Goal: Information Seeking & Learning: Check status

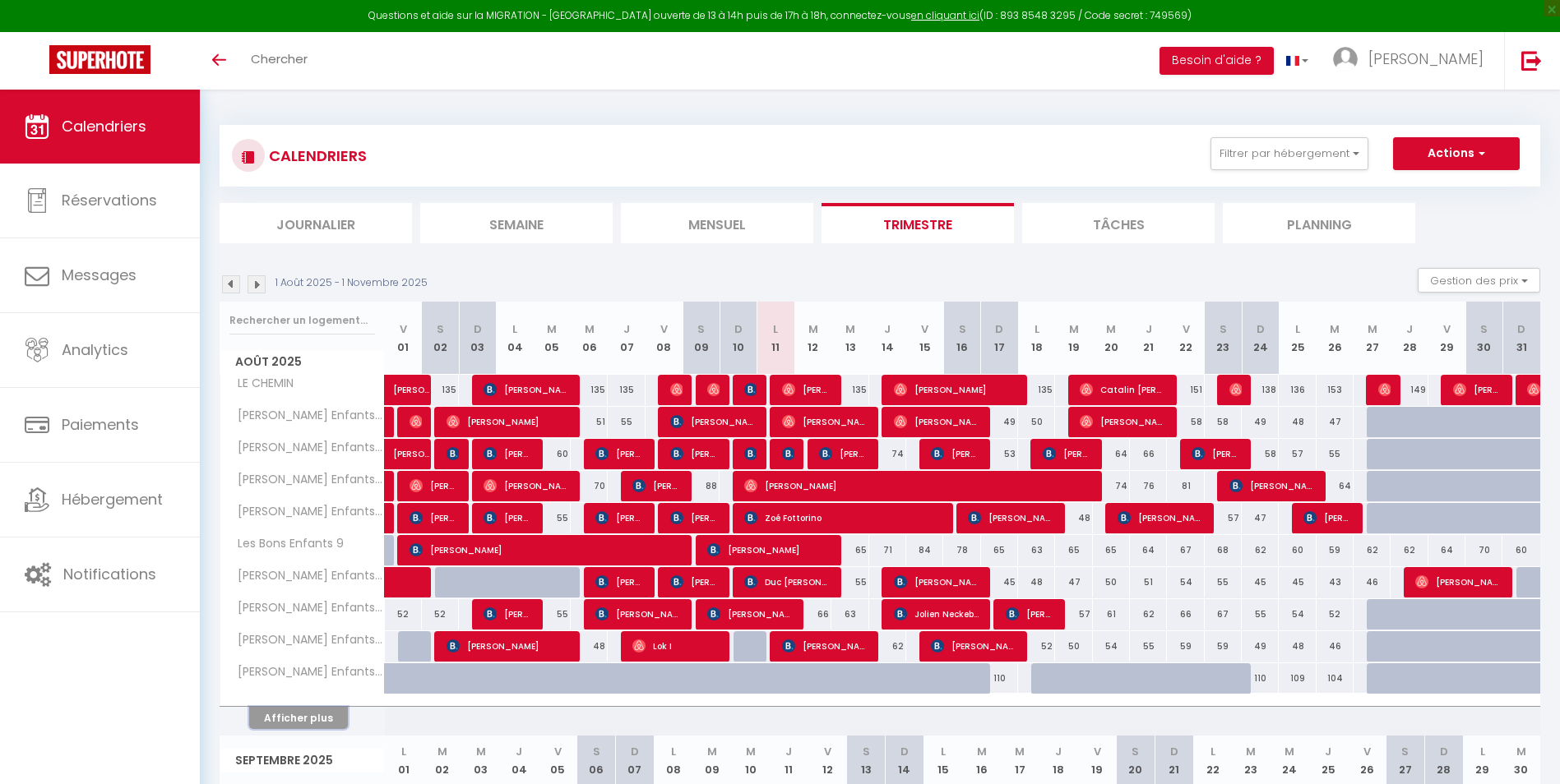
click at [327, 719] on button "Afficher plus" at bounding box center [299, 718] width 99 height 22
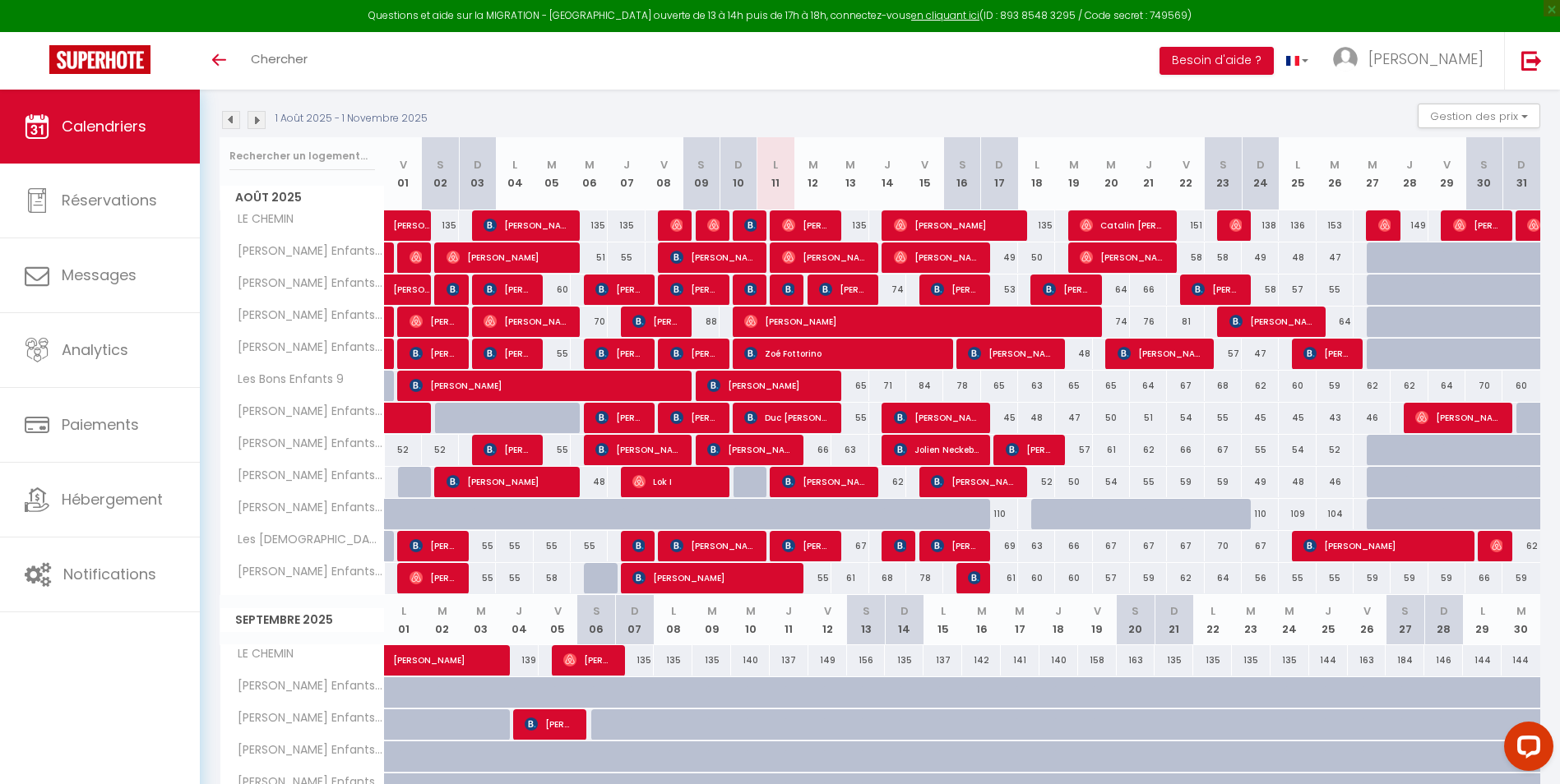
scroll to position [82, 0]
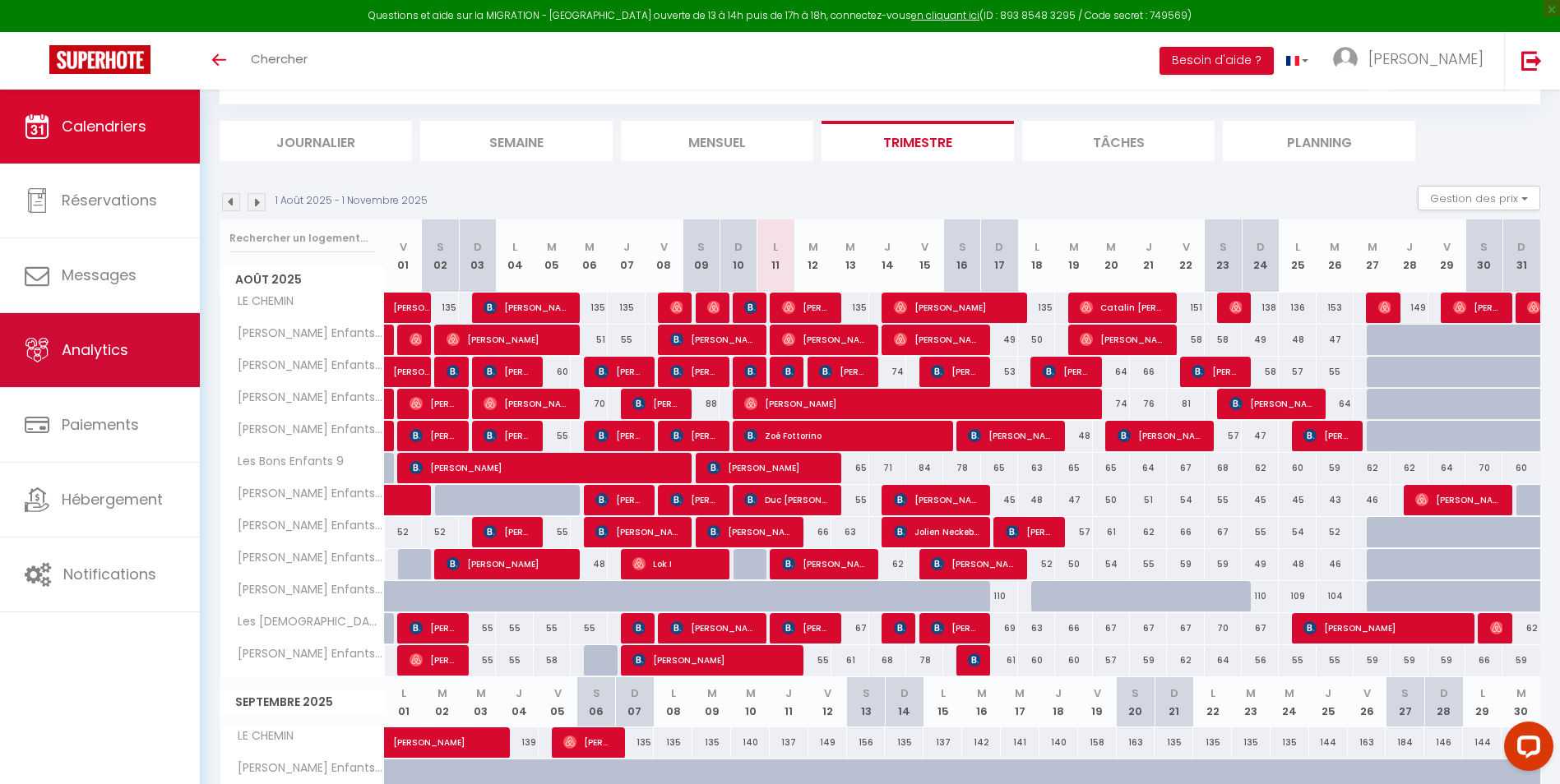
click at [153, 358] on link "Analytics" at bounding box center [100, 350] width 200 height 74
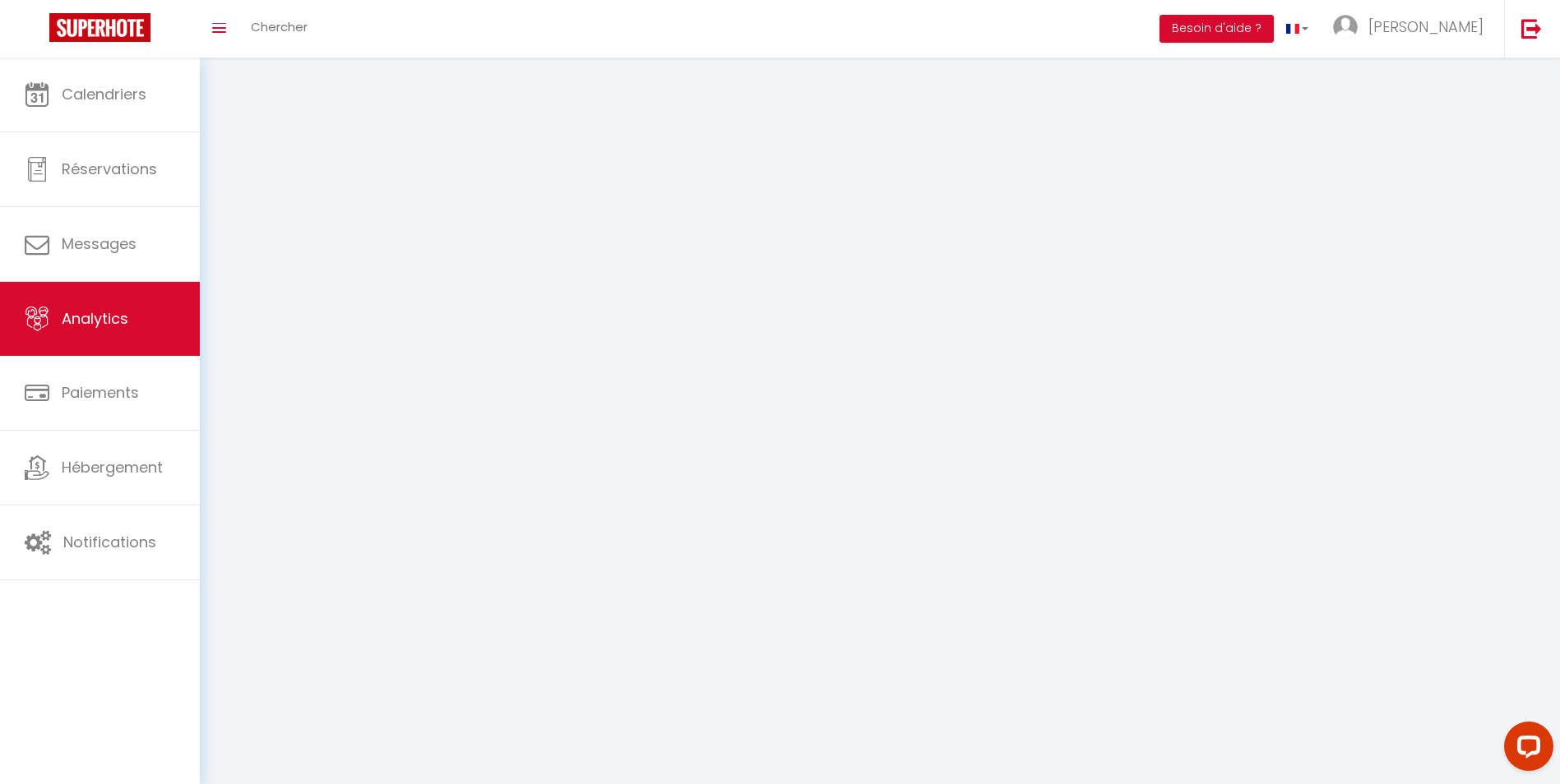
select select "2025"
select select "8"
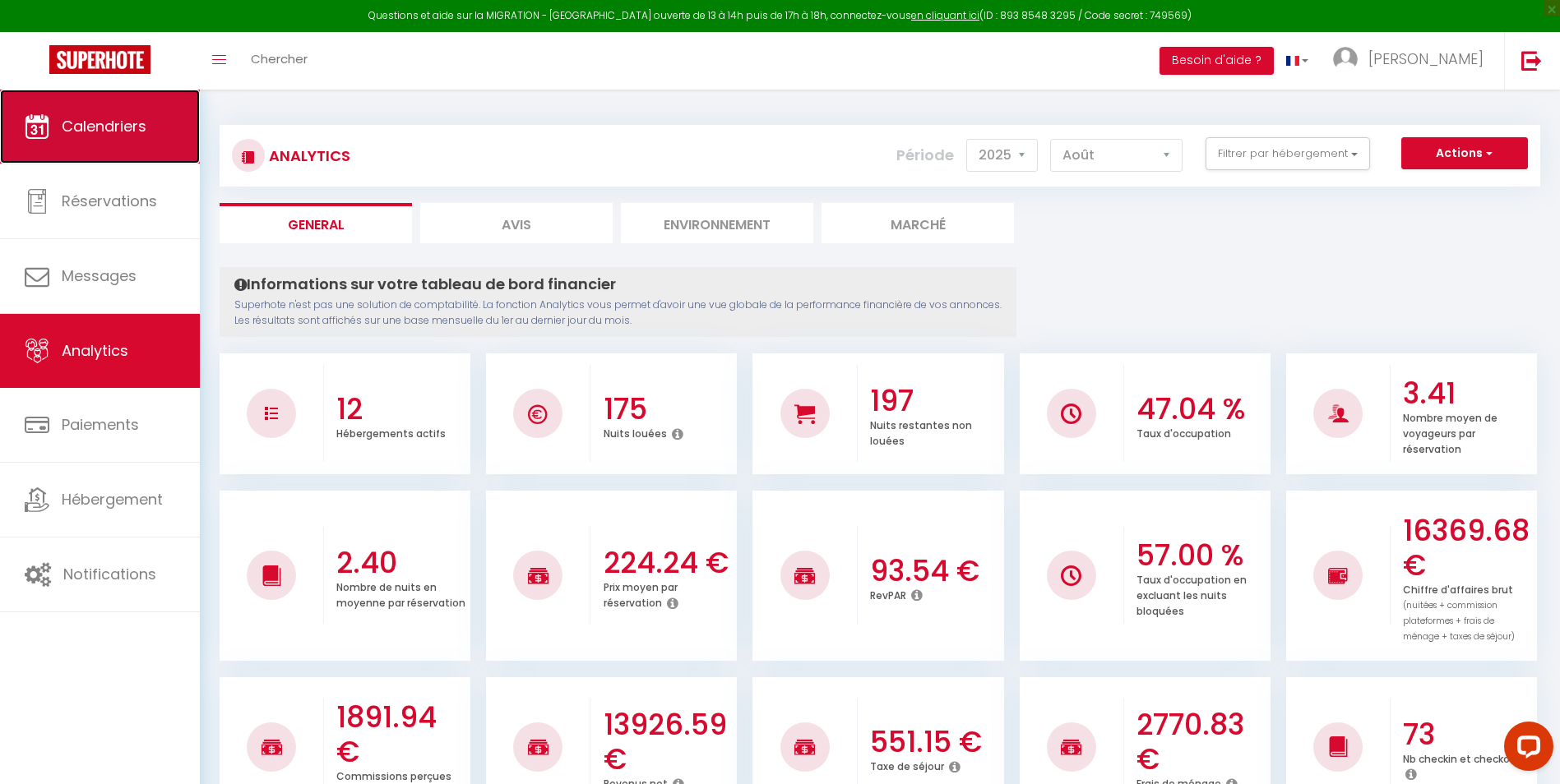
click at [90, 136] on span "Calendriers" at bounding box center [103, 125] width 85 height 20
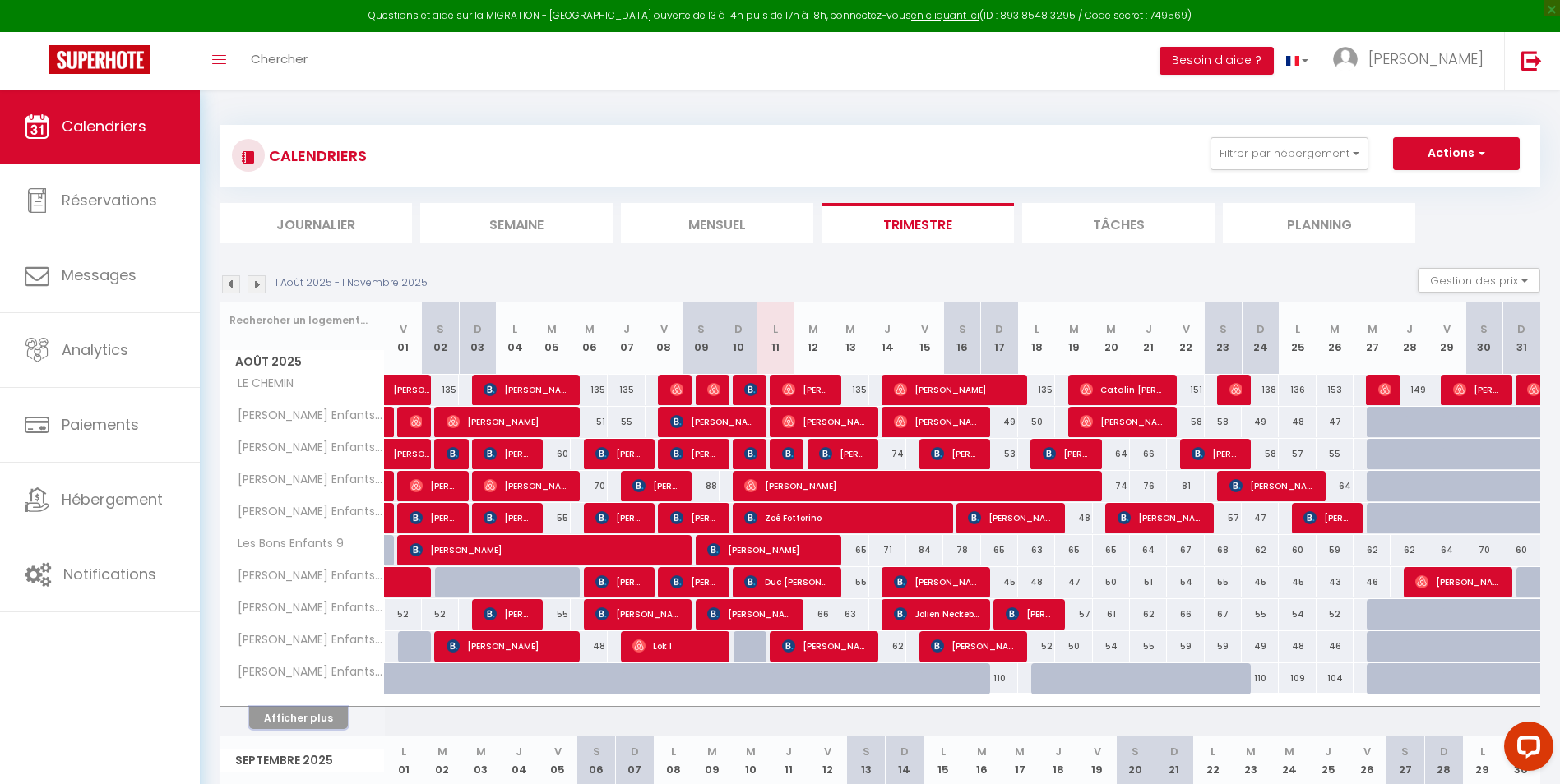
click at [317, 716] on button "Afficher plus" at bounding box center [299, 718] width 99 height 22
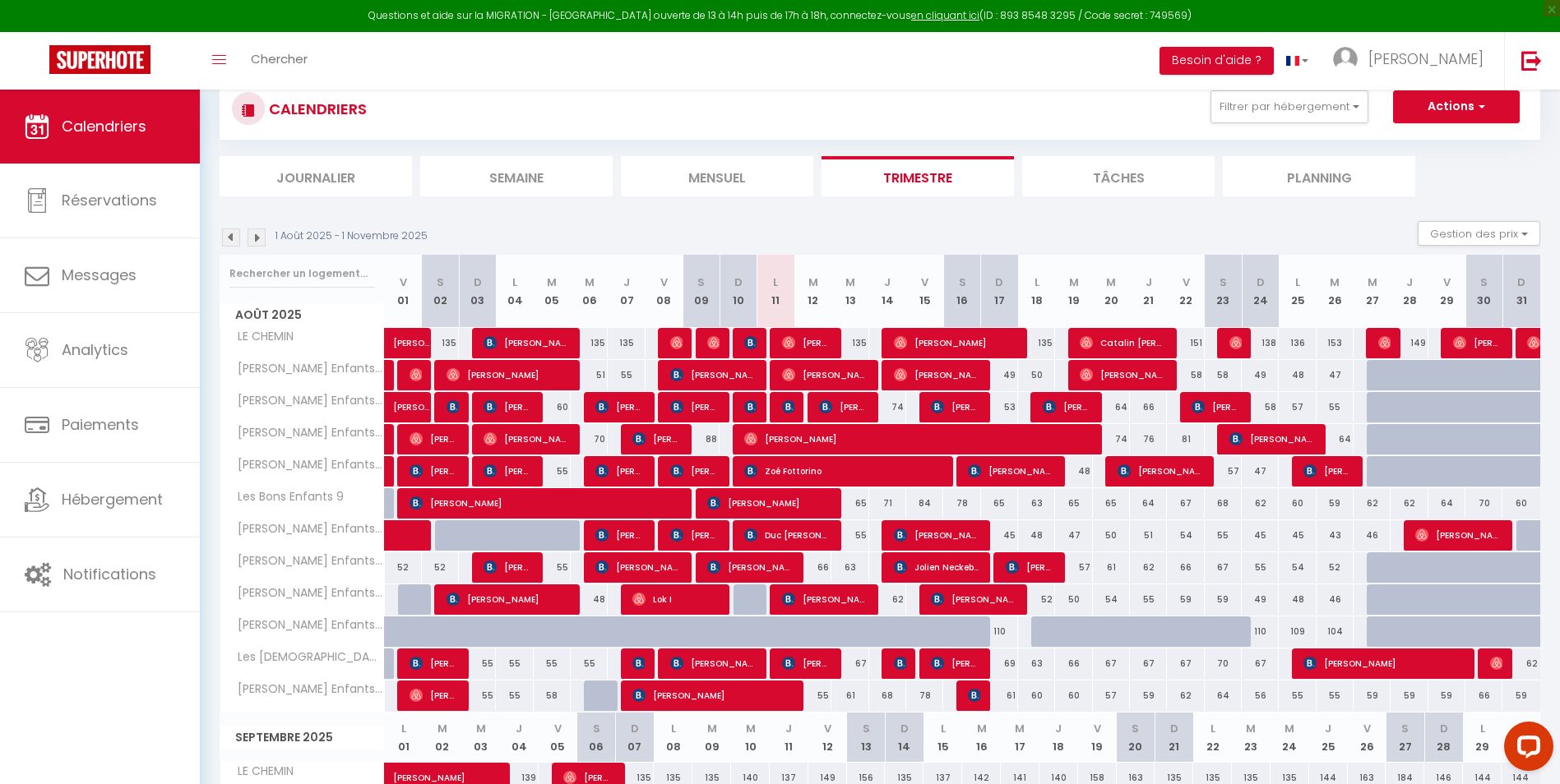
scroll to position [82, 0]
